Goal: Transaction & Acquisition: Purchase product/service

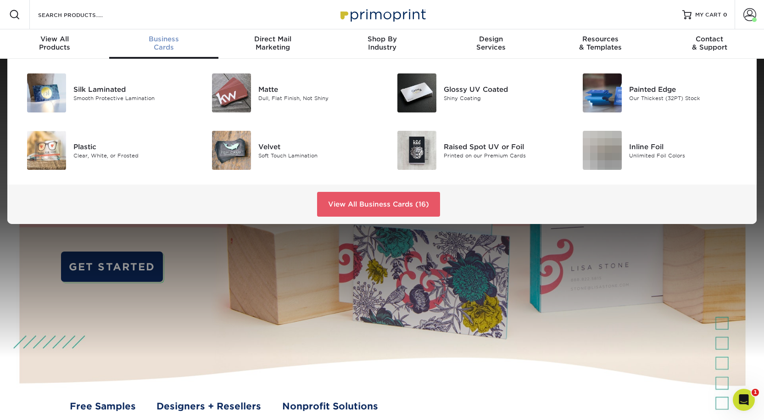
click at [160, 43] on span "Business" at bounding box center [163, 39] width 109 height 8
click at [482, 94] on div "Glossy UV Coated" at bounding box center [502, 89] width 117 height 10
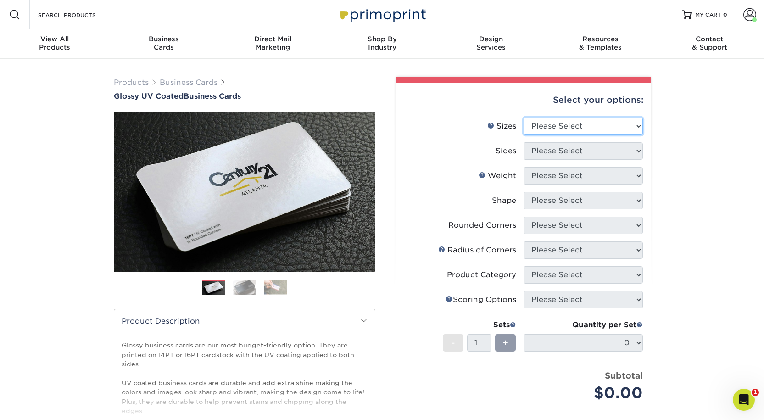
click at [570, 135] on select "Please Select 1.5" x 3.5" - Mini 1.75" x 3.5" - Mini 2" x 2" - Square 2" x 3" -…" at bounding box center [582, 125] width 119 height 17
select select "2.00x3.50"
click at [523, 132] on select "Please Select 1.5" x 3.5" - Mini 1.75" x 3.5" - Mini 2" x 2" - Square 2" x 3" -…" at bounding box center [582, 125] width 119 height 17
click at [534, 160] on select "Please Select Print Both Sides Print Front Only" at bounding box center [582, 150] width 119 height 17
select select "13abbda7-1d64-4f25-8bb2-c179b224825d"
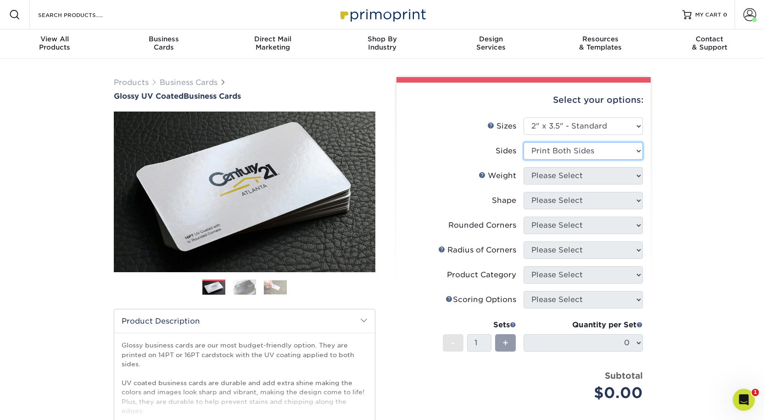
click at [523, 159] on select "Please Select Print Both Sides Print Front Only" at bounding box center [582, 150] width 119 height 17
click at [534, 184] on select "Please Select 16PT 14PT" at bounding box center [582, 175] width 119 height 17
select select "16PT"
click at [523, 184] on select "Please Select 16PT 14PT" at bounding box center [582, 175] width 119 height 17
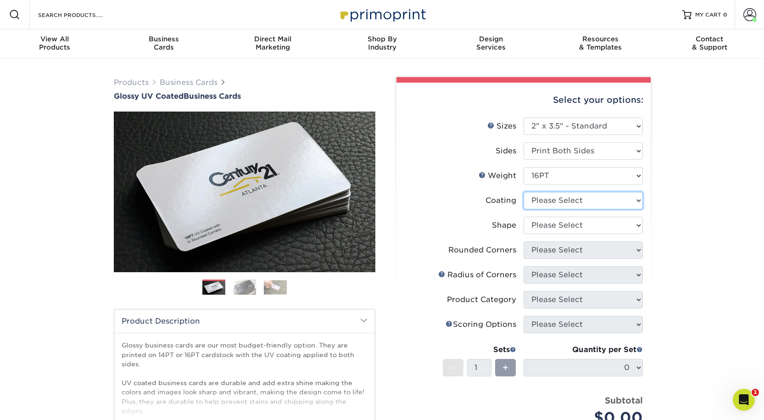
click at [534, 209] on select at bounding box center [582, 200] width 119 height 17
select select "1e8116af-acfc-44b1-83dc-8181aa338834"
click at [523, 209] on select at bounding box center [582, 200] width 119 height 17
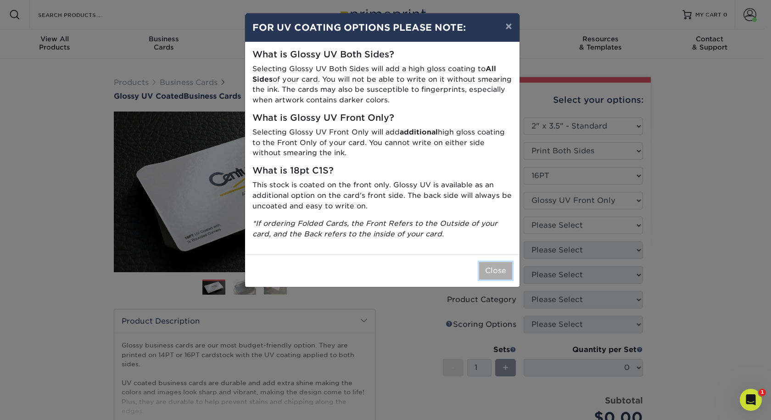
click at [494, 279] on button "Close" at bounding box center [495, 270] width 33 height 17
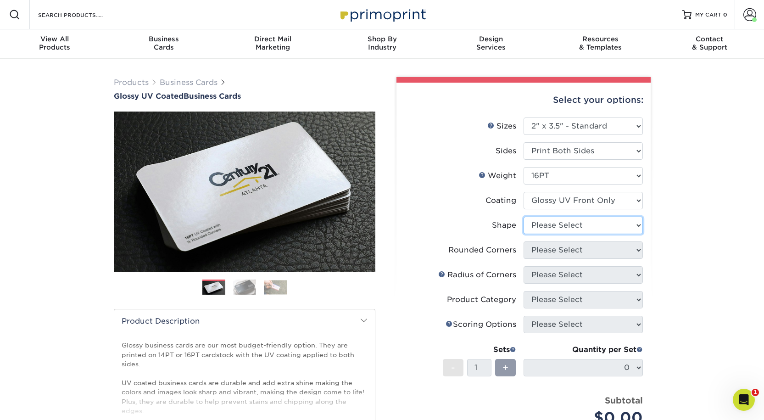
drag, startPoint x: 545, startPoint y: 256, endPoint x: 544, endPoint y: 262, distance: 6.1
click at [545, 234] on select "Please Select Standard" at bounding box center [582, 225] width 119 height 17
select select "standard"
click at [523, 234] on select "Please Select Standard" at bounding box center [582, 225] width 119 height 17
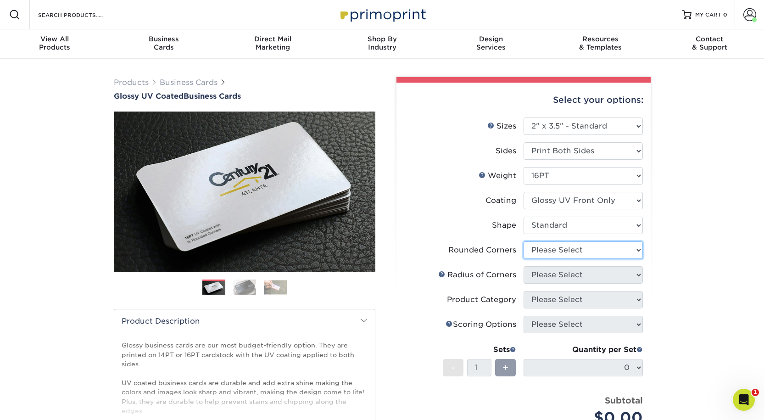
drag, startPoint x: 538, startPoint y: 283, endPoint x: 535, endPoint y: 289, distance: 7.4
click at [536, 259] on select "Please Select Yes - Round 2 Corners Yes - Round 4 Corners No" at bounding box center [582, 249] width 119 height 17
select select "0"
click at [523, 259] on select "Please Select Yes - Round 2 Corners Yes - Round 4 Corners No" at bounding box center [582, 249] width 119 height 17
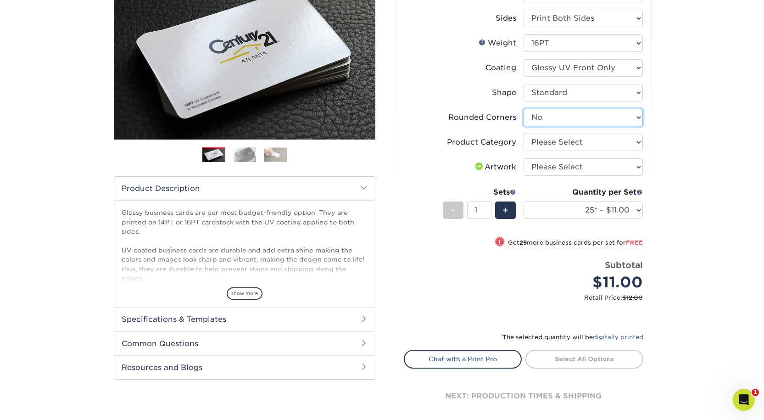
scroll to position [138, 0]
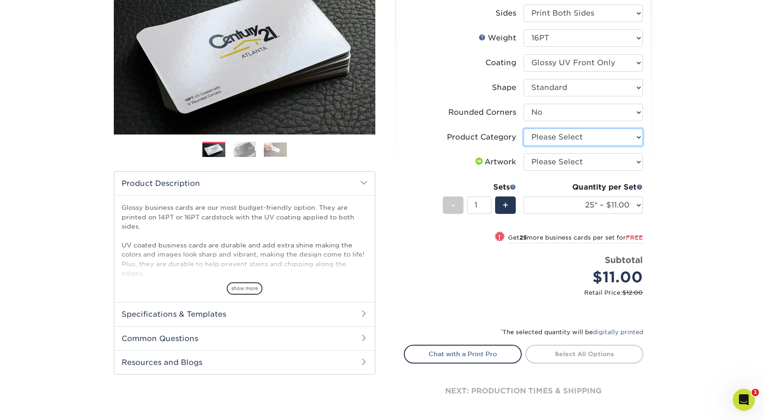
click at [584, 146] on select "Please Select Business Cards" at bounding box center [582, 136] width 119 height 17
select select "3b5148f1-0588-4f88-a218-97bcfdce65c1"
click at [523, 146] on select "Please Select Business Cards" at bounding box center [582, 136] width 119 height 17
click at [582, 171] on select "Please Select I will upload files I need a design - $100" at bounding box center [582, 161] width 119 height 17
select select "upload"
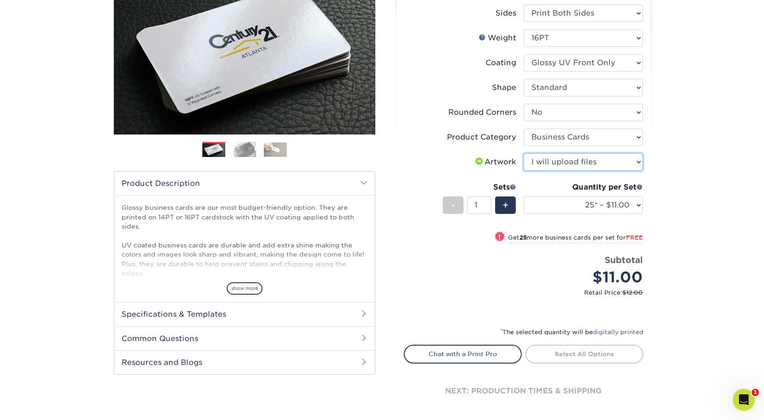
click at [523, 171] on select "Please Select I will upload files I need a design - $100" at bounding box center [582, 161] width 119 height 17
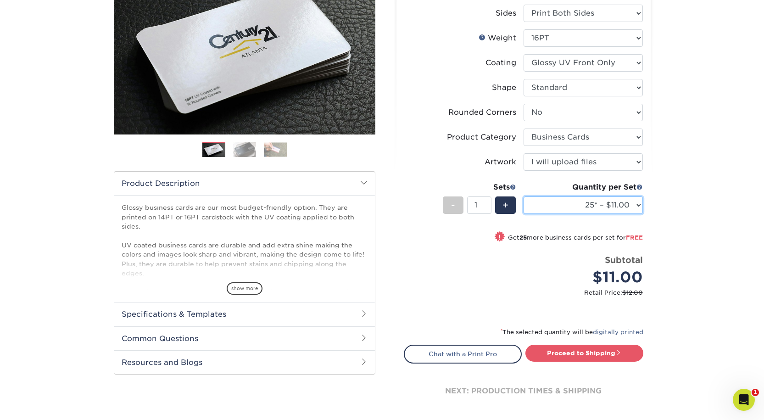
click at [581, 214] on select "25* – $11.00 50* – $11.00 100* – $11.00 250* – $20.00 500 – $39.00 1000 – $49.0…" at bounding box center [582, 204] width 119 height 17
select select "100* – $11.00"
click at [523, 214] on select "25* – $11.00 50* – $11.00 100* – $11.00 250* – $20.00 500 – $39.00 1000 – $49.0…" at bounding box center [582, 204] width 119 height 17
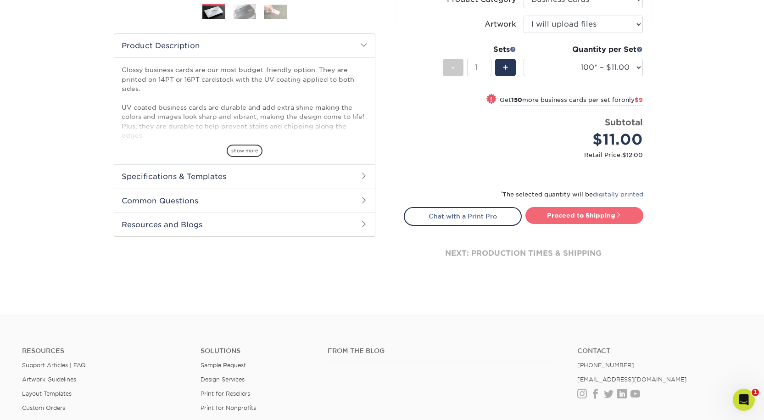
click at [577, 223] on link "Proceed to Shipping" at bounding box center [584, 215] width 118 height 17
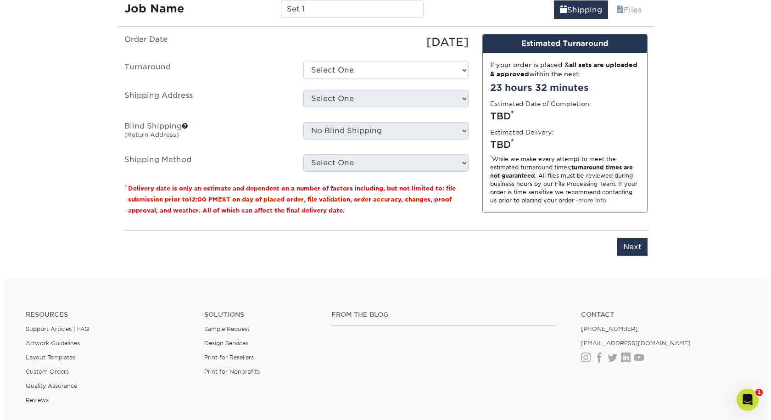
scroll to position [577, 0]
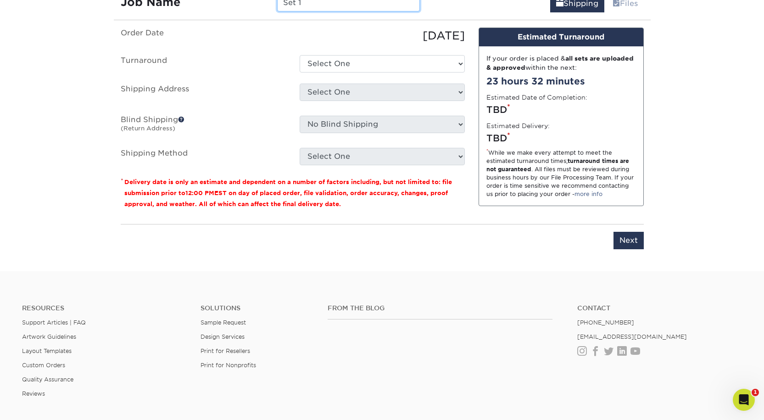
drag, startPoint x: 306, startPoint y: 52, endPoint x: 207, endPoint y: 53, distance: 99.6
click at [207, 11] on div "Job Name Set 1" at bounding box center [270, 2] width 313 height 17
type input "[PERSON_NAME]: Business Cards"
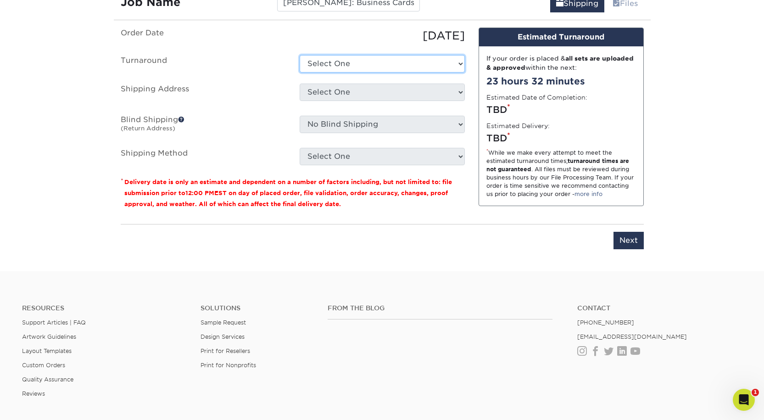
click at [339, 72] on select "Select One 2-4 Business Days 2 Day Next Business Day" at bounding box center [382, 63] width 165 height 17
select select "be9569f8-d32a-4478-88e3-2e190ff951ad"
click at [300, 72] on select "Select One 2-4 Business Days 2 Day Next Business Day" at bounding box center [382, 63] width 165 height 17
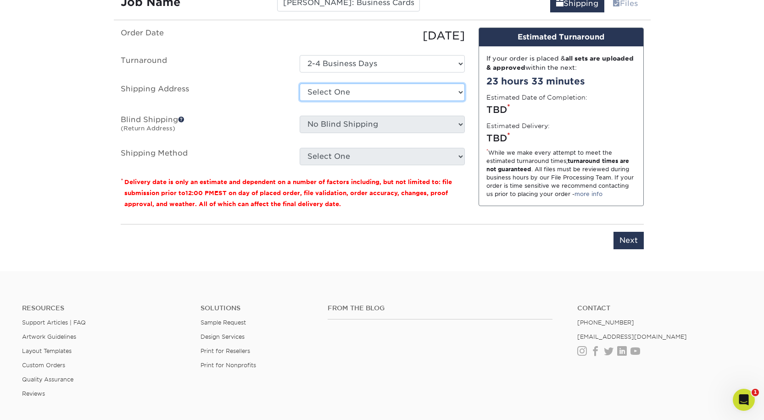
click at [329, 101] on select "Select One Aaron Pound: Home Alex Smith: Home Bishal Rai: Home Bree Madison Cas…" at bounding box center [382, 91] width 165 height 17
select select "newaddress"
click at [300, 101] on select "Select One Aaron Pound: Home Alex Smith: Home Bishal Rai: Home Bree Madison Cas…" at bounding box center [382, 91] width 165 height 17
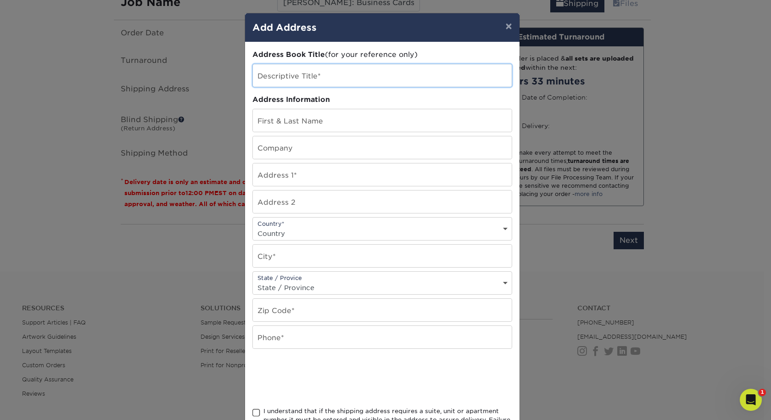
click at [269, 85] on input "text" at bounding box center [382, 75] width 259 height 22
type input "[PERSON_NAME]"
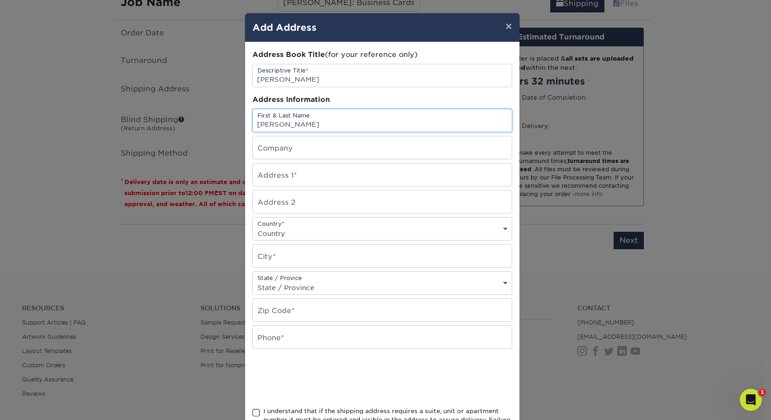
type input "[PERSON_NAME]"
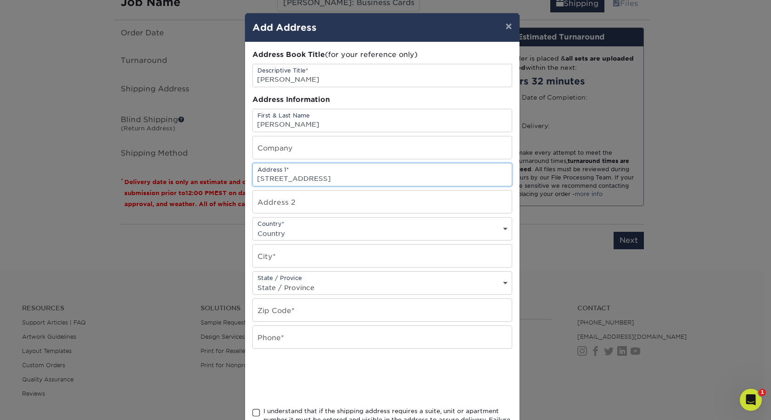
type input "[STREET_ADDRESS]"
select select "US"
type input "Aurora"
click at [501, 294] on select "State / Province Alabama Alaska Arizona Arkansas California Colorado Connecticu…" at bounding box center [382, 287] width 259 height 13
select select "CO"
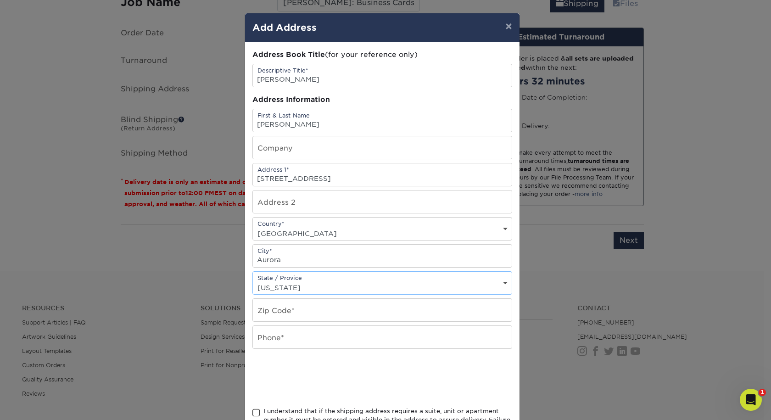
click at [253, 294] on select "State / Province Alabama Alaska Arizona Arkansas California Colorado Connecticu…" at bounding box center [382, 287] width 259 height 13
click at [276, 321] on input "text" at bounding box center [382, 310] width 259 height 22
type input "80015"
type input "5206034645"
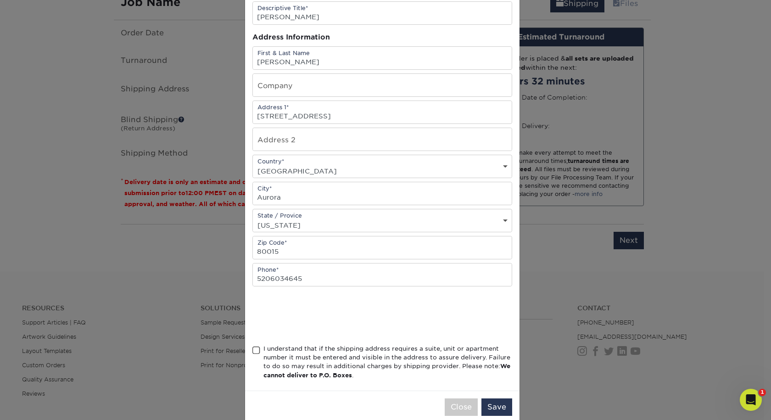
scroll to position [122, 0]
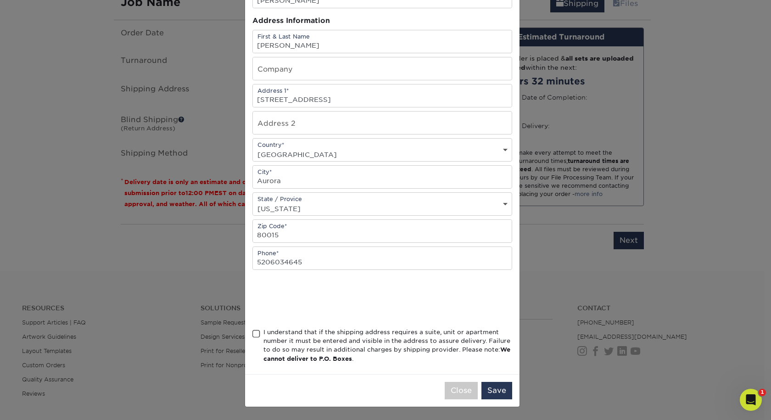
click at [254, 329] on span at bounding box center [256, 333] width 8 height 9
click at [0, 0] on input "I understand that if the shipping address requires a suite, unit or apartment n…" at bounding box center [0, 0] width 0 height 0
click at [498, 388] on button "Save" at bounding box center [496, 390] width 31 height 17
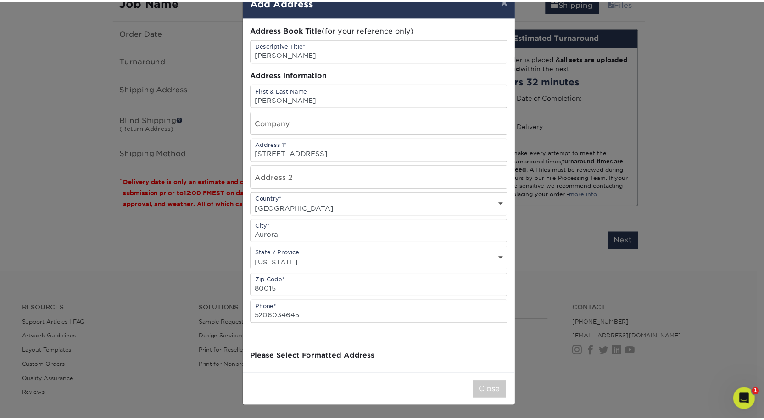
scroll to position [0, 0]
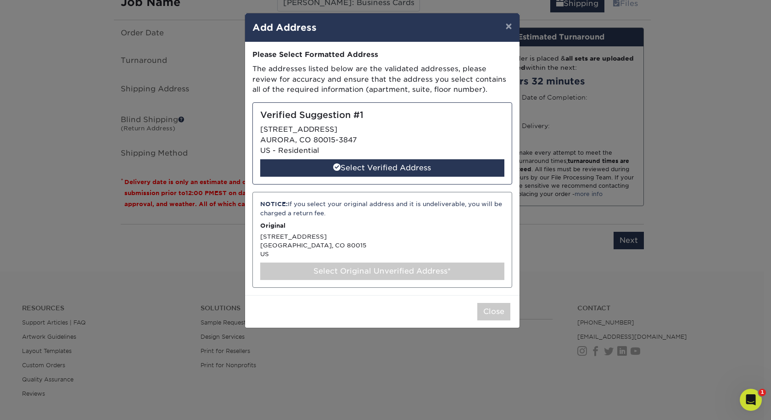
click at [369, 280] on div "Select Original Unverified Address*" at bounding box center [382, 270] width 244 height 17
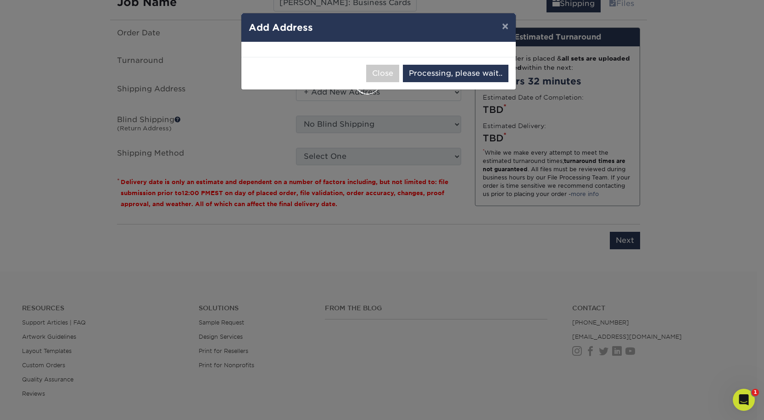
select select "285434"
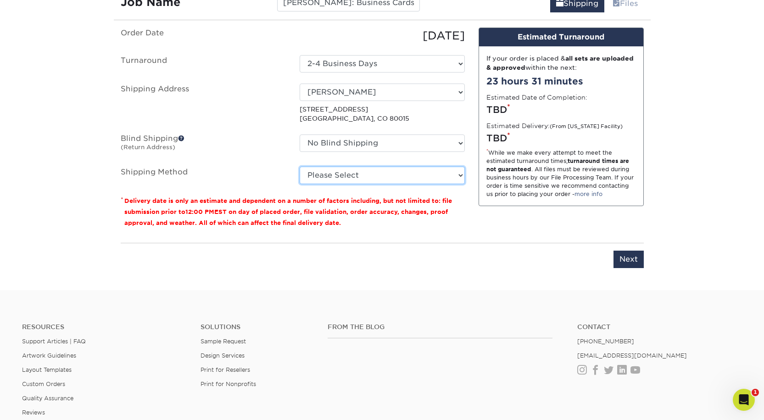
click at [326, 184] on select "Please Select Ground Shipping (+$7.84) 3 Day Shipping Service (+$20.04) 2 Day A…" at bounding box center [382, 175] width 165 height 17
select select "03"
click at [300, 184] on select "Please Select Ground Shipping (+$7.84) 3 Day Shipping Service (+$20.04) 2 Day A…" at bounding box center [382, 175] width 165 height 17
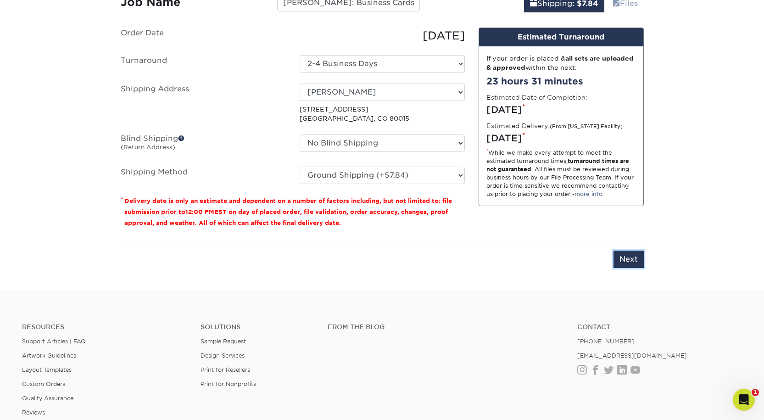
click at [621, 268] on input "Next" at bounding box center [628, 258] width 30 height 17
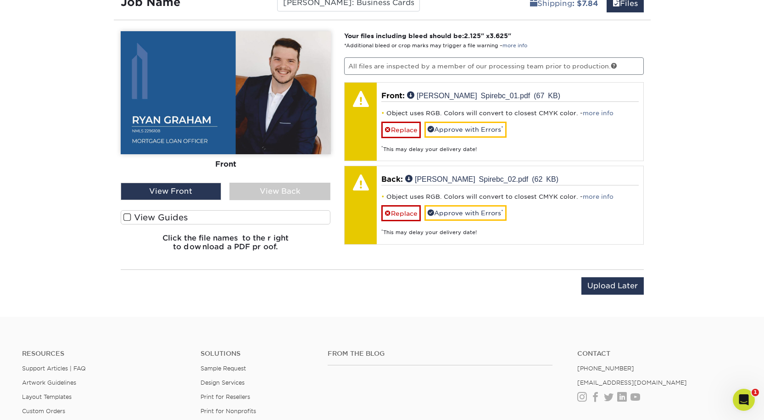
click at [286, 200] on div "View Back" at bounding box center [279, 191] width 101 height 17
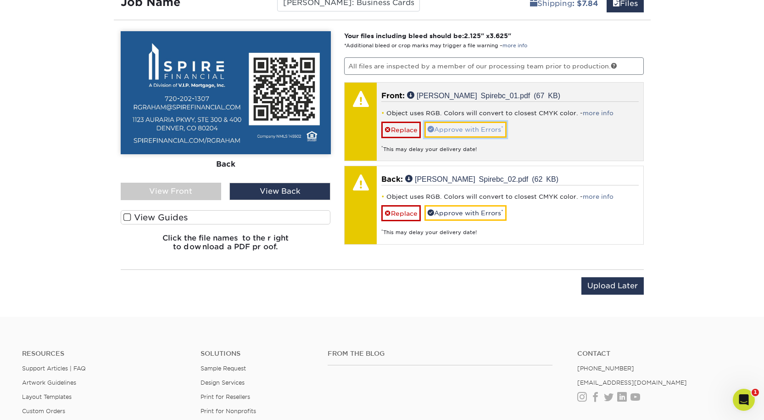
click at [497, 137] on link "Approve with Errors *" at bounding box center [465, 130] width 82 height 16
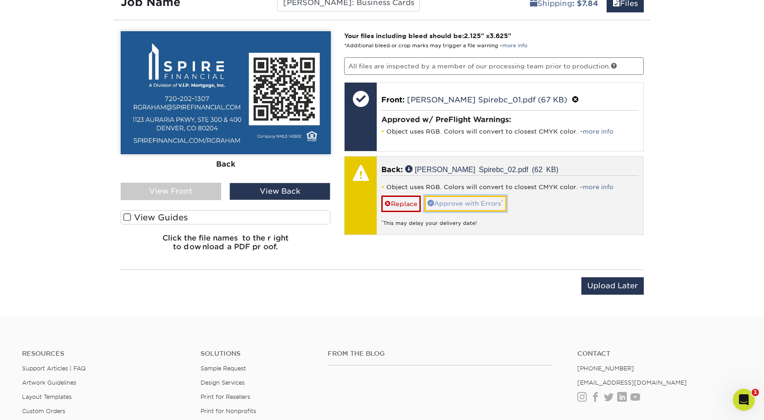
click at [479, 211] on link "Approve with Errors *" at bounding box center [465, 203] width 82 height 16
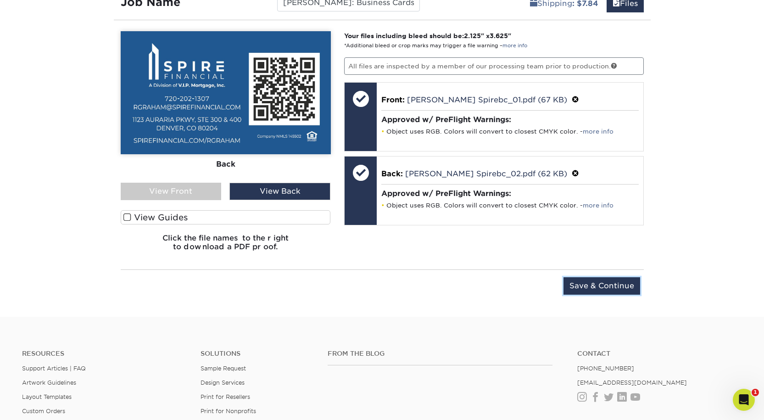
click at [597, 295] on input "Save & Continue" at bounding box center [601, 285] width 77 height 17
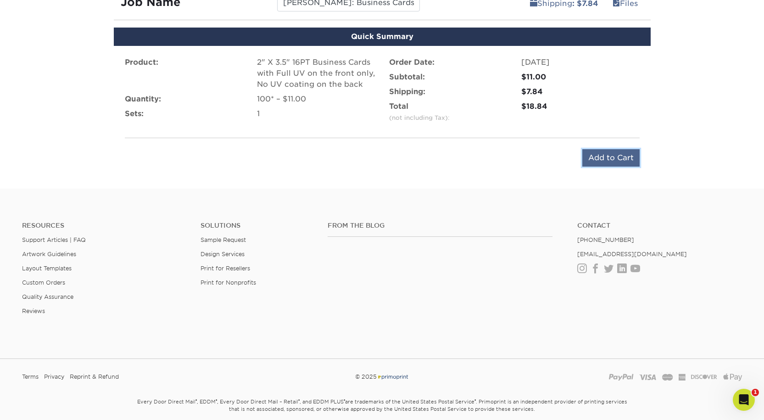
click at [603, 167] on input "Add to Cart" at bounding box center [610, 157] width 57 height 17
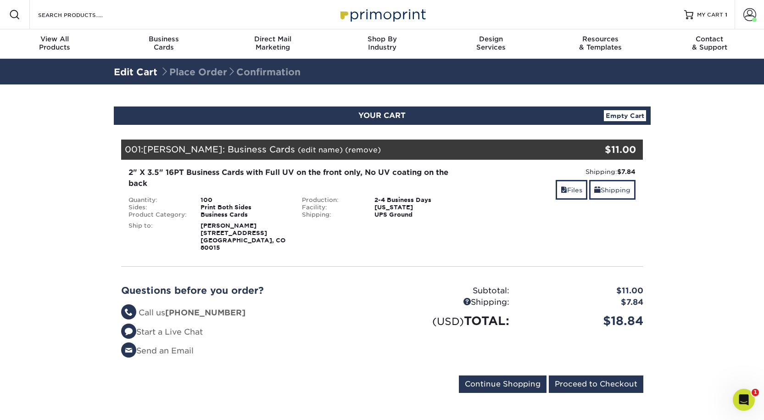
scroll to position [275, 0]
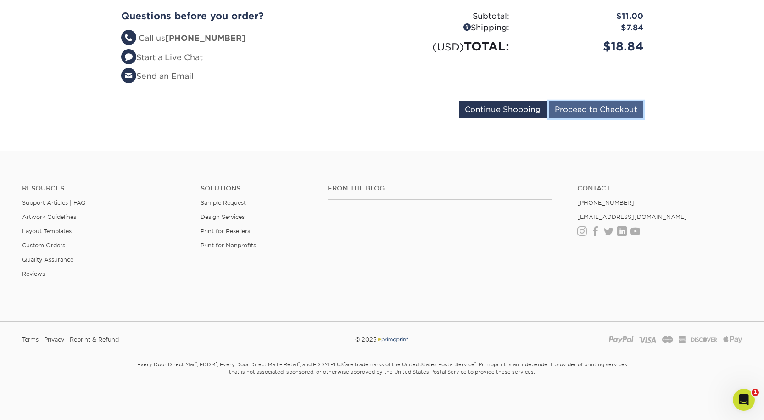
click at [559, 118] on input "Proceed to Checkout" at bounding box center [596, 109] width 95 height 17
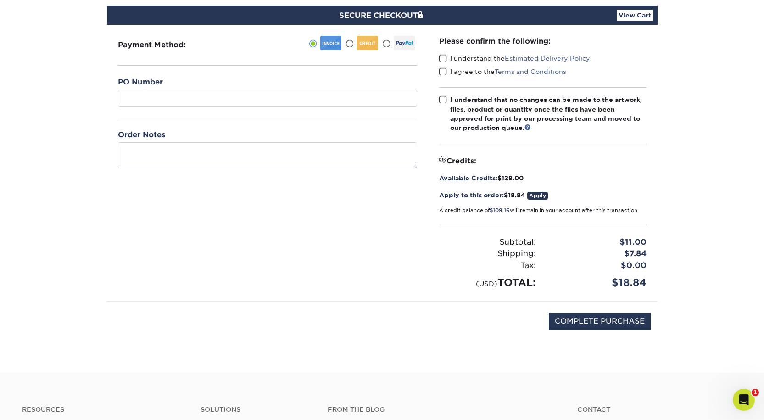
scroll to position [92, 0]
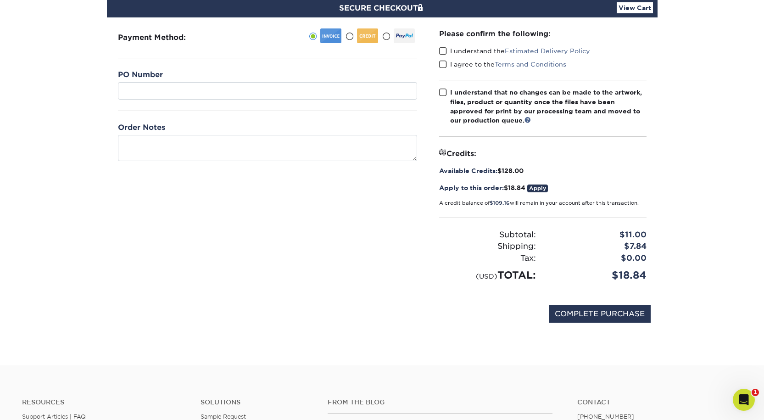
click at [446, 56] on span at bounding box center [443, 51] width 8 height 9
click at [0, 0] on input "I understand the Estimated Delivery Policy" at bounding box center [0, 0] width 0 height 0
click at [441, 69] on span at bounding box center [443, 64] width 8 height 9
click at [0, 0] on input "I agree to the Terms and Conditions" at bounding box center [0, 0] width 0 height 0
click at [441, 97] on span at bounding box center [443, 92] width 8 height 9
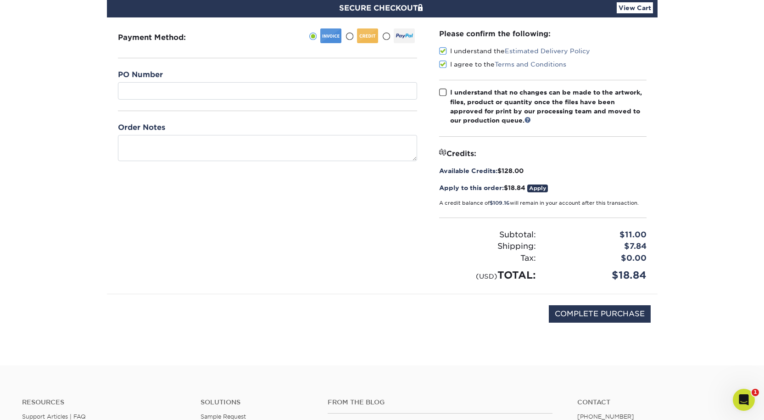
click at [0, 0] on input "I understand that no changes can be made to the artwork, files, product or quan…" at bounding box center [0, 0] width 0 height 0
click at [581, 323] on input "COMPLETE PURCHASE" at bounding box center [600, 313] width 102 height 17
type input "PROCESSING, PLEASE WAIT..."
